Goal: Information Seeking & Learning: Learn about a topic

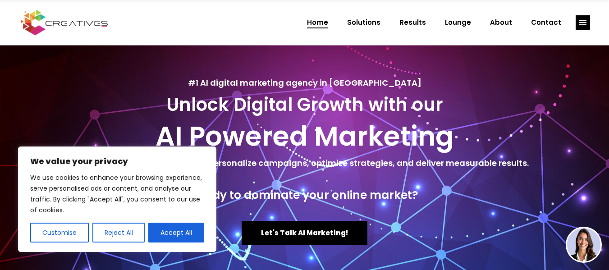
click at [231, 120] on h2 "AI Powered Marketing" at bounding box center [304, 136] width 591 height 32
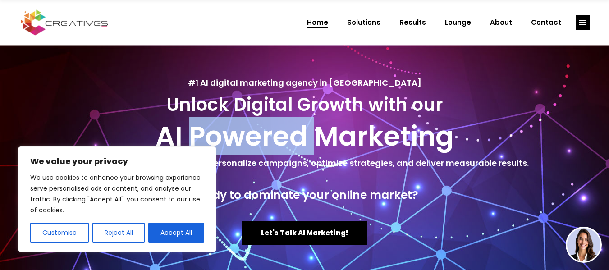
click at [231, 120] on h2 "AI Powered Marketing" at bounding box center [304, 136] width 591 height 32
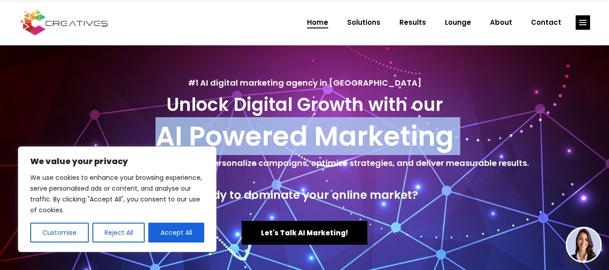
click at [231, 120] on h2 "AI Powered Marketing" at bounding box center [304, 136] width 591 height 32
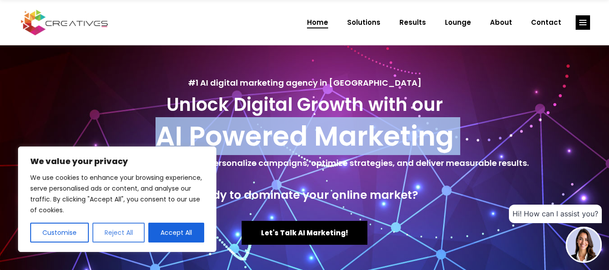
click at [125, 238] on button "Reject All" at bounding box center [118, 233] width 53 height 20
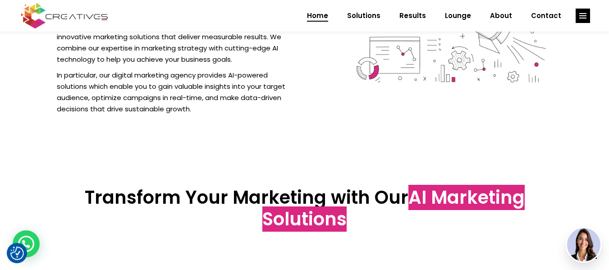
scroll to position [902, 0]
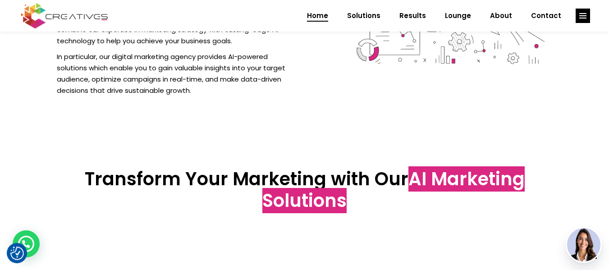
click at [293, 179] on h3 "Transform Your Marketing with Our AI Marketing Solutions" at bounding box center [305, 189] width 496 height 43
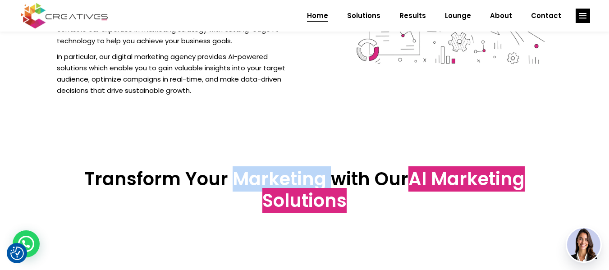
click at [293, 179] on h3 "Transform Your Marketing with Our AI Marketing Solutions" at bounding box center [305, 189] width 496 height 43
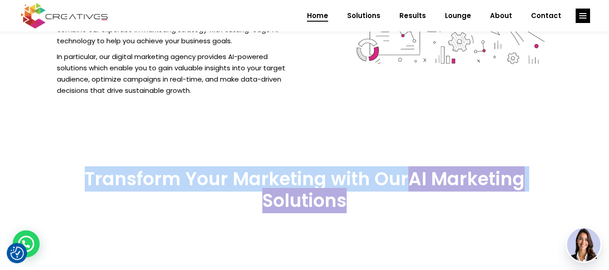
click at [293, 179] on h3 "Transform Your Marketing with Our AI Marketing Solutions" at bounding box center [305, 189] width 496 height 43
click at [421, 192] on h3 "Transform Your Marketing with Our AI Marketing Solutions" at bounding box center [305, 189] width 496 height 43
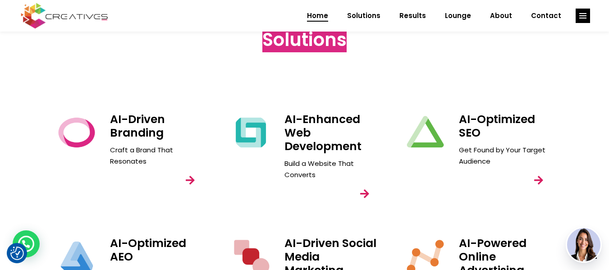
scroll to position [1127, 0]
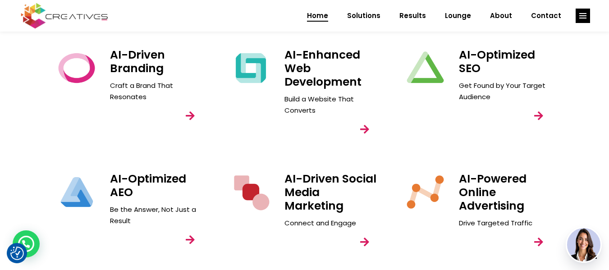
click at [363, 127] on link "link" at bounding box center [364, 129] width 25 height 25
